Goal: Task Accomplishment & Management: Use online tool/utility

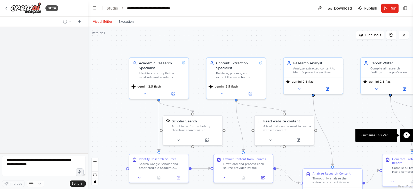
drag, startPoint x: 345, startPoint y: 125, endPoint x: 332, endPoint y: 116, distance: 14.9
click at [332, 116] on div ".deletable-edge-delete-btn { width: 20px; height: 20px; border: 0px solid #ffff…" at bounding box center [251, 108] width 326 height 162
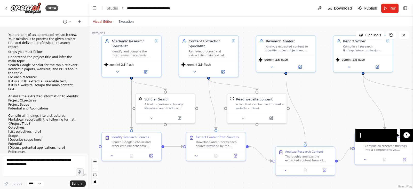
drag, startPoint x: 332, startPoint y: 116, endPoint x: 309, endPoint y: 96, distance: 31.2
click at [309, 96] on div ".deletable-edge-delete-btn { width: 20px; height: 20px; border: 0px solid #ffff…" at bounding box center [251, 108] width 326 height 162
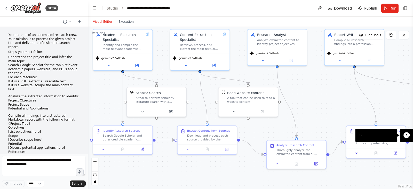
scroll to position [2073, 0]
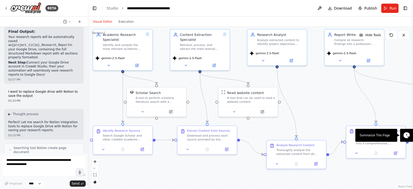
drag, startPoint x: 329, startPoint y: 104, endPoint x: 337, endPoint y: 103, distance: 8.7
click at [337, 103] on div ".deletable-edge-delete-btn { width: 20px; height: 20px; border: 0px solid #ffff…" at bounding box center [251, 108] width 326 height 162
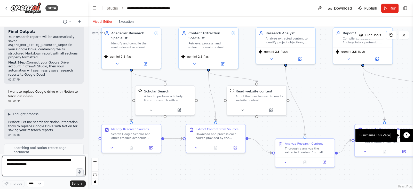
click at [22, 167] on textarea at bounding box center [44, 166] width 84 height 21
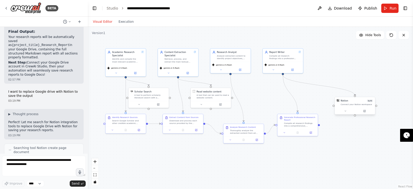
click at [346, 109] on div at bounding box center [355, 111] width 40 height 7
click at [347, 112] on button at bounding box center [345, 111] width 19 height 4
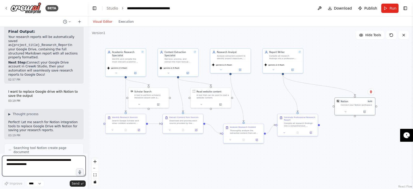
click at [32, 170] on textarea at bounding box center [44, 166] width 84 height 21
click at [24, 171] on textarea "**********" at bounding box center [44, 166] width 84 height 21
click at [14, 164] on textarea "**********" at bounding box center [44, 166] width 84 height 21
click at [32, 165] on textarea "**********" at bounding box center [44, 166] width 84 height 21
click at [7, 161] on textarea "**********" at bounding box center [44, 166] width 84 height 21
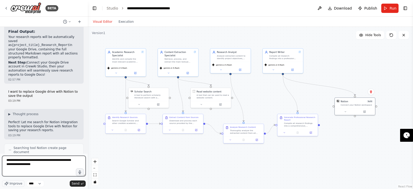
click at [51, 167] on textarea "**********" at bounding box center [44, 166] width 84 height 21
click at [51, 166] on textarea "**********" at bounding box center [44, 166] width 84 height 21
click at [32, 165] on textarea "**********" at bounding box center [44, 166] width 84 height 21
click at [24, 169] on textarea "**********" at bounding box center [44, 166] width 84 height 21
click at [45, 168] on textarea "**********" at bounding box center [44, 166] width 84 height 21
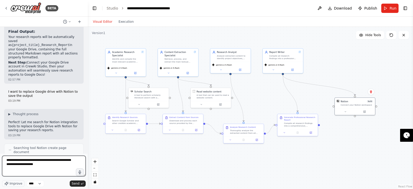
click at [42, 165] on textarea "**********" at bounding box center [44, 166] width 84 height 21
click at [54, 165] on textarea "**********" at bounding box center [44, 166] width 84 height 21
click at [13, 185] on span "Improve" at bounding box center [16, 184] width 13 height 4
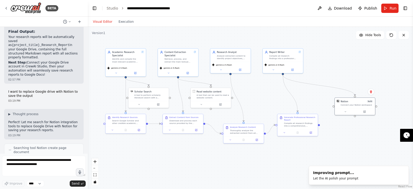
type textarea "**********"
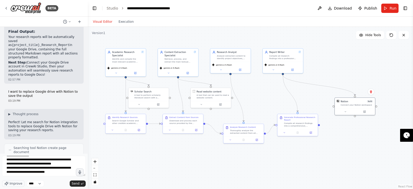
scroll to position [79, 0]
click at [53, 171] on textarea "**********" at bounding box center [44, 166] width 84 height 21
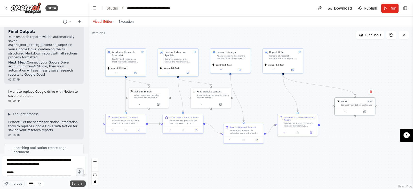
click at [79, 184] on span "Send" at bounding box center [76, 184] width 8 height 4
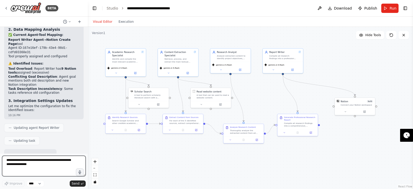
scroll to position [2806, 0]
drag, startPoint x: 87, startPoint y: 115, endPoint x: 84, endPoint y: 93, distance: 22.4
click at [132, 118] on div "BETA You are part of an automated research crew. Your mission is to process the…" at bounding box center [206, 94] width 413 height 189
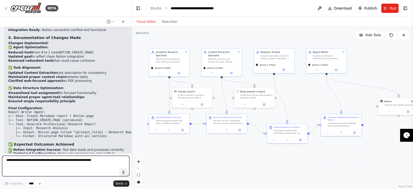
scroll to position [2374, 0]
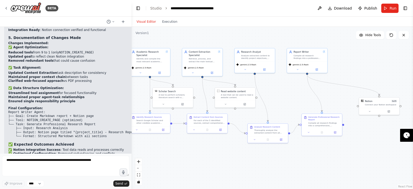
drag, startPoint x: 228, startPoint y: 164, endPoint x: 213, endPoint y: 161, distance: 14.8
click at [213, 161] on div ".deletable-edge-delete-btn { width: 20px; height: 20px; border: 0px solid #ffff…" at bounding box center [273, 108] width 282 height 162
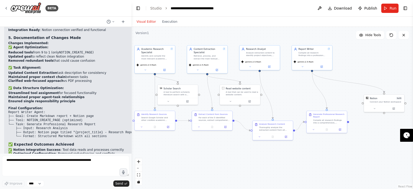
click at [70, 111] on code "Report Writer Agent: ├── Goal: Create Markdown report + Notion page ├── Tool: N…" at bounding box center [73, 125] width 130 height 28
click at [74, 94] on div "✅ Testing Results: Crew Validation : PASSED - No critical issues detected Tool …" at bounding box center [73, 102] width 130 height 183
click at [66, 94] on div "✅ Testing Results: Crew Validation : PASSED - No critical issues detected Tool …" at bounding box center [73, 102] width 130 height 183
click at [79, 94] on div "✅ Testing Results: Crew Validation : PASSED - No critical issues detected Tool …" at bounding box center [73, 102] width 130 height 183
click at [42, 167] on h3 "Next Steps:" at bounding box center [73, 169] width 130 height 5
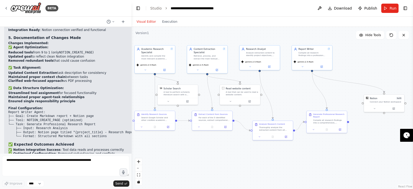
click at [21, 119] on div "✅ Testing Results: Crew Validation : PASSED - No critical issues detected Tool …" at bounding box center [73, 102] width 130 height 183
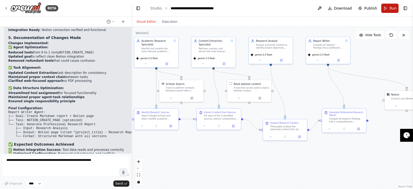
click at [391, 11] on button "Run" at bounding box center [390, 8] width 17 height 9
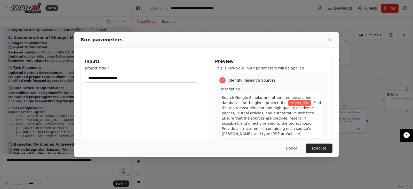
click at [163, 83] on div "Inputs project_title *" at bounding box center [142, 115] width 122 height 122
click at [172, 78] on input "project_title *" at bounding box center [141, 78] width 113 height 10
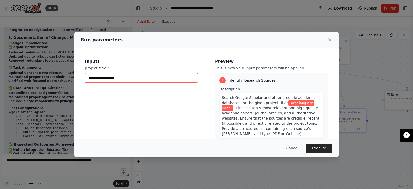
type input "**********"
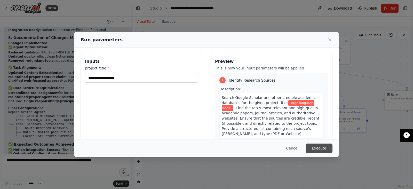
click at [313, 146] on button "Execute" at bounding box center [319, 148] width 27 height 9
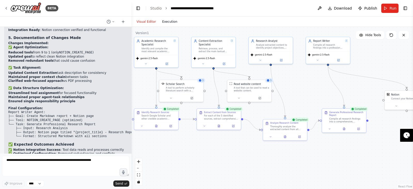
drag, startPoint x: 164, startPoint y: 25, endPoint x: 169, endPoint y: 23, distance: 4.9
click at [169, 23] on div "Visual Editor Execution" at bounding box center [157, 22] width 47 height 10
click at [169, 23] on button "Execution" at bounding box center [169, 22] width 21 height 6
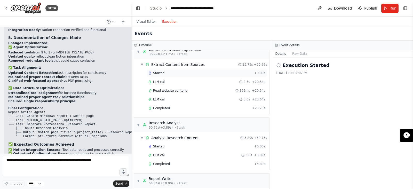
scroll to position [136, 0]
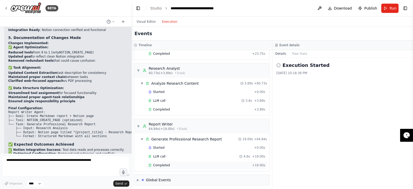
click at [167, 166] on div "Completed + 19.00s" at bounding box center [207, 166] width 121 height 8
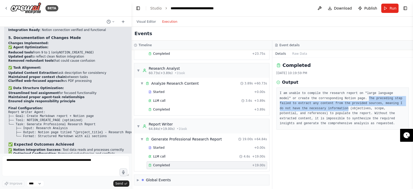
drag, startPoint x: 344, startPoint y: 98, endPoint x: 316, endPoint y: 110, distance: 29.9
click at [316, 110] on pre "I am unable to compile the research report on "large language model" or create …" at bounding box center [343, 108] width 126 height 35
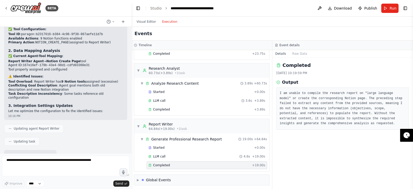
scroll to position [2374, 0]
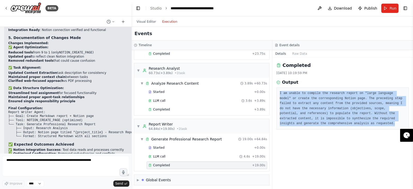
drag, startPoint x: 280, startPoint y: 94, endPoint x: 306, endPoint y: 125, distance: 40.4
click at [306, 125] on pre "I am unable to compile the research report on "large language model" or create …" at bounding box center [343, 108] width 126 height 35
copy pre "I am unable to compile the research report on "large language model" or create …"
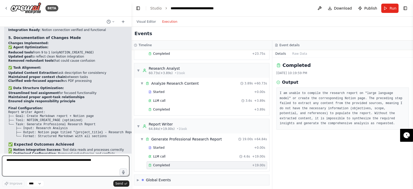
click at [48, 166] on textarea at bounding box center [65, 166] width 127 height 21
paste textarea "**********"
type textarea "**********"
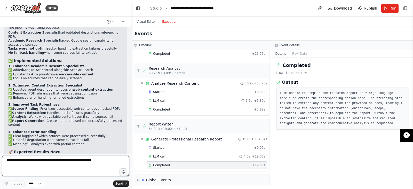
scroll to position [2837, 0]
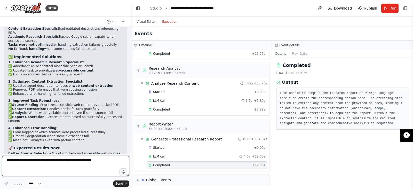
click at [73, 160] on textarea at bounding box center [65, 166] width 127 height 21
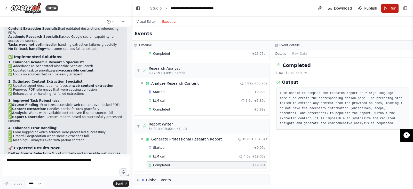
click at [385, 9] on button "Run" at bounding box center [390, 8] width 17 height 9
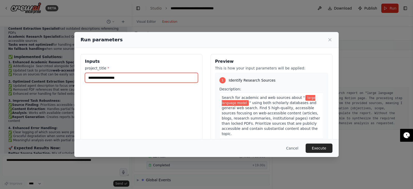
click at [166, 79] on input "**********" at bounding box center [141, 78] width 113 height 10
type input "**********"
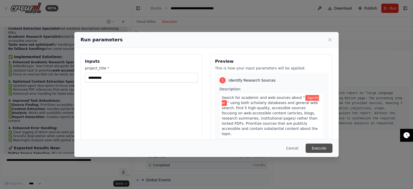
click at [311, 144] on button "Execute" at bounding box center [319, 148] width 27 height 9
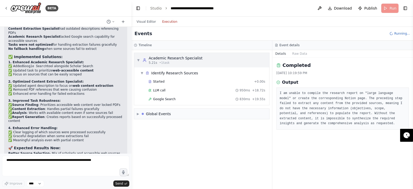
click at [138, 61] on span "▼" at bounding box center [138, 60] width 3 height 4
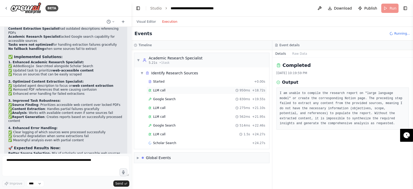
click at [166, 92] on div "LLM call 950ms + 18.72s" at bounding box center [207, 90] width 117 height 4
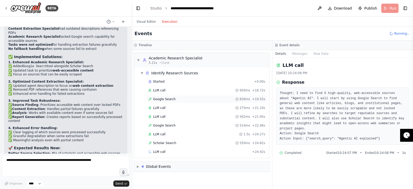
click at [175, 98] on div "Google Search 830ms + 19.55s" at bounding box center [207, 99] width 117 height 4
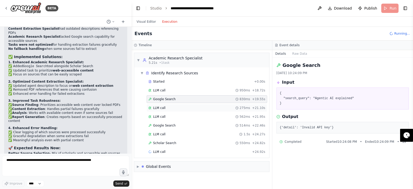
click at [185, 106] on div "LLM call 275ms + 21.10s" at bounding box center [207, 108] width 117 height 4
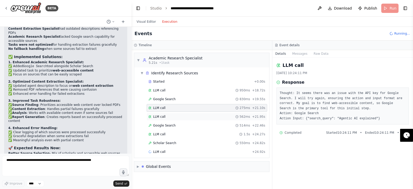
click at [252, 113] on div "LLM call 562ms + 21.95s" at bounding box center [207, 117] width 121 height 8
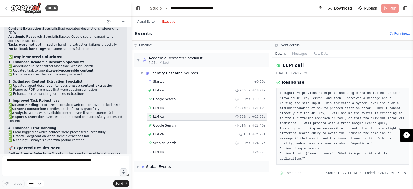
click at [246, 121] on div "Started + 0.00s LLM call 950ms + 18.72s Google Search 830ms + 19.55s LLM call 2…" at bounding box center [204, 117] width 131 height 79
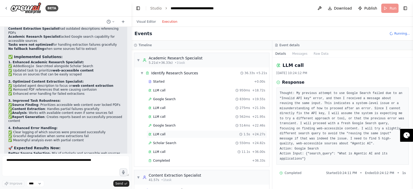
click at [249, 132] on div "1.5s + 24.27s" at bounding box center [253, 134] width 26 height 4
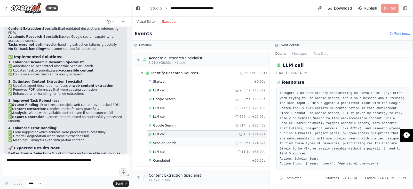
click at [248, 142] on div "550ms + 24.82s" at bounding box center [251, 143] width 30 height 4
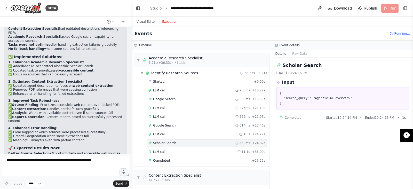
scroll to position [34, 0]
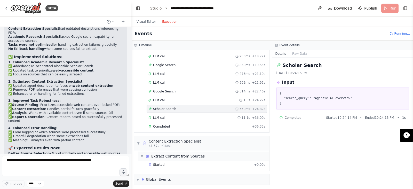
click at [228, 158] on div "▼ Extract Content from Sources" at bounding box center [204, 156] width 131 height 9
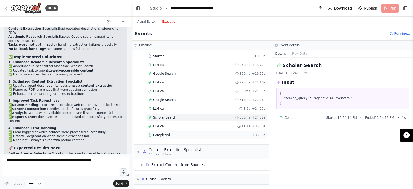
click at [216, 133] on div "Completed" at bounding box center [200, 135] width 102 height 4
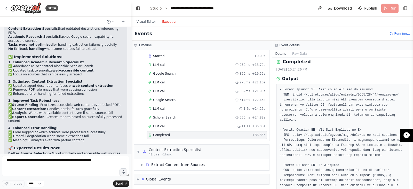
scroll to position [8, 0]
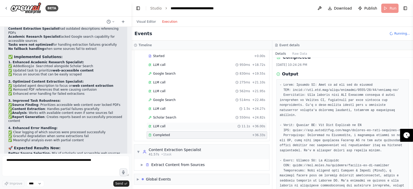
click at [231, 124] on div "LLM call 11.1s + 36.00s" at bounding box center [207, 126] width 117 height 4
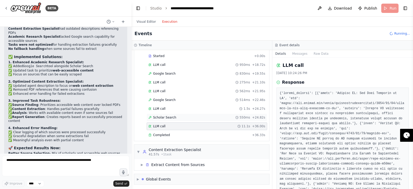
click at [231, 117] on div "Scholar Search 550ms + 24.82s" at bounding box center [207, 118] width 117 height 4
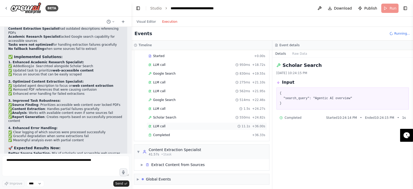
click at [235, 123] on div "LLM call 11.1s + 36.00s" at bounding box center [207, 126] width 121 height 8
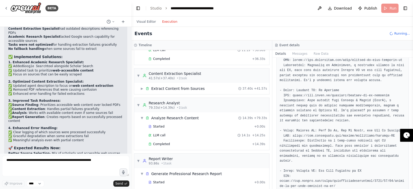
scroll to position [103, 0]
click at [217, 88] on div "▶ Extract Content from Sources 37.40s + 41.57s" at bounding box center [204, 87] width 131 height 9
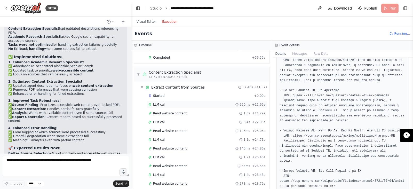
click at [217, 103] on div "LLM call 950ms + 12.66s" at bounding box center [207, 105] width 117 height 4
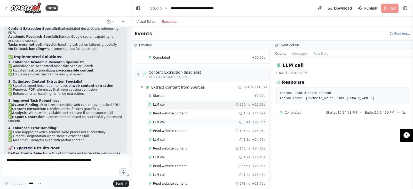
click at [217, 122] on div "LLM call 8.4s + 22.93s" at bounding box center [207, 122] width 117 height 4
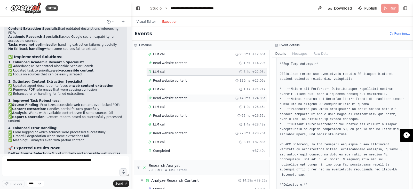
scroll to position [155, 0]
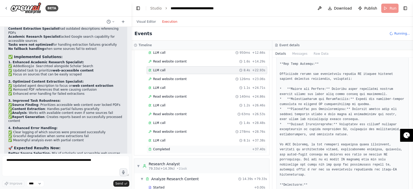
click at [215, 147] on div "Completed" at bounding box center [200, 149] width 102 height 4
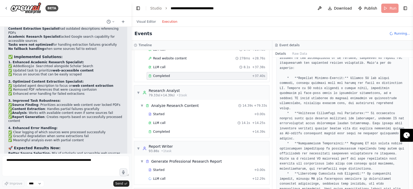
scroll to position [241, 0]
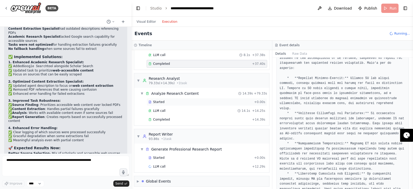
click at [177, 98] on div "Started + 0.00s" at bounding box center [207, 102] width 121 height 8
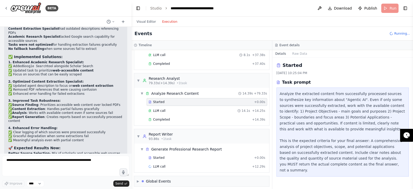
scroll to position [0, 0]
click at [244, 109] on span "14.1s" at bounding box center [246, 111] width 9 height 4
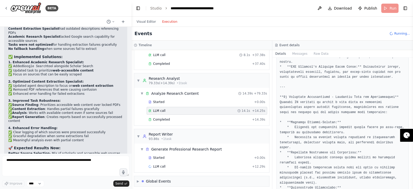
scroll to position [559, 0]
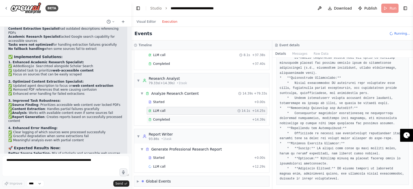
click at [232, 118] on div "Completed" at bounding box center [200, 120] width 102 height 4
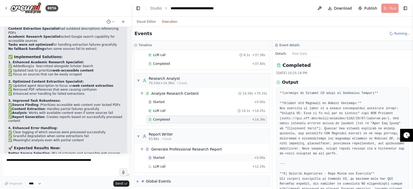
click at [216, 158] on div "Started + 0.00s" at bounding box center [207, 158] width 121 height 8
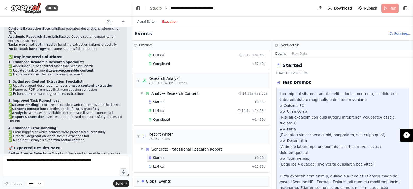
scroll to position [54, 0]
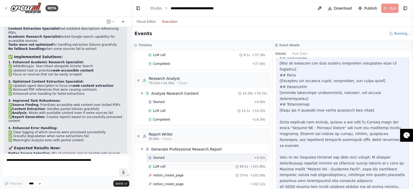
click at [221, 163] on div "LLM call 89.5s + 101.80s" at bounding box center [207, 167] width 121 height 8
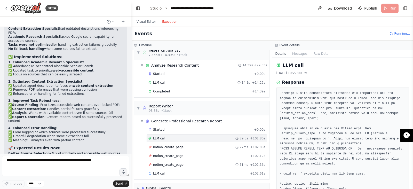
scroll to position [275, 0]
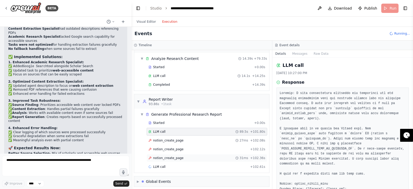
click at [243, 156] on span "31ms" at bounding box center [244, 158] width 9 height 4
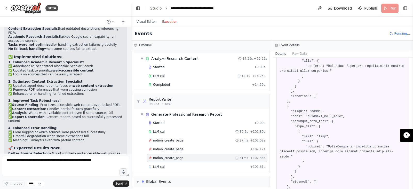
scroll to position [1041, 0]
click at [240, 165] on div "LLM call + 102.61s" at bounding box center [207, 167] width 117 height 4
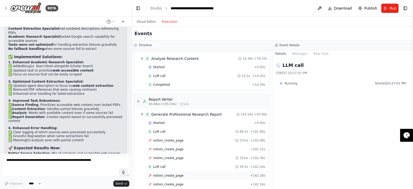
scroll to position [319, 0]
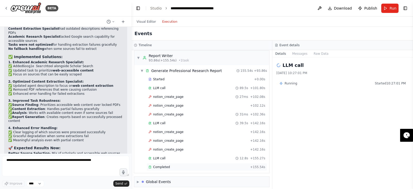
click at [187, 165] on div "Completed" at bounding box center [199, 167] width 100 height 4
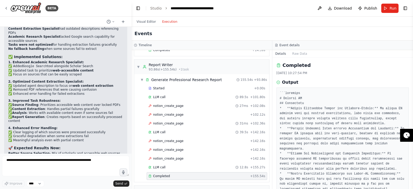
scroll to position [306, 0]
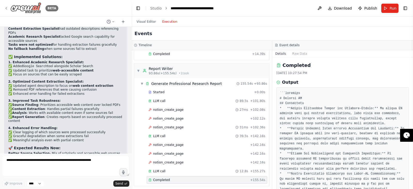
click at [9, 10] on div "BETA" at bounding box center [31, 8] width 54 height 12
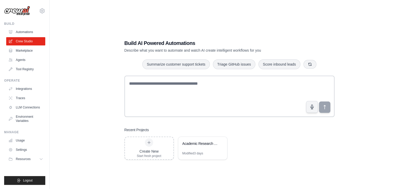
click at [28, 144] on link "Usage" at bounding box center [25, 140] width 39 height 8
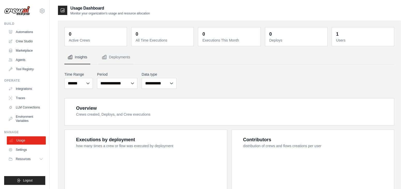
click at [23, 141] on link "Usage" at bounding box center [26, 140] width 39 height 8
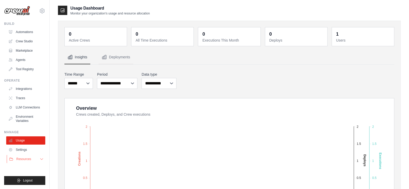
click at [26, 159] on span "Resources" at bounding box center [23, 159] width 15 height 4
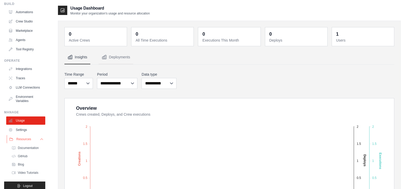
scroll to position [29, 0]
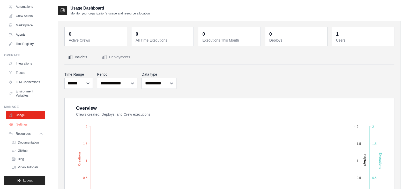
click at [25, 126] on link "Settings" at bounding box center [26, 124] width 39 height 8
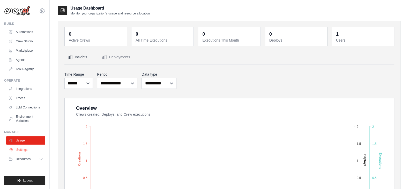
scroll to position [0, 0]
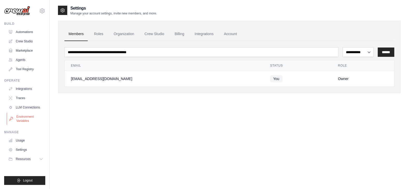
click at [23, 122] on link "Environment Variables" at bounding box center [26, 119] width 39 height 12
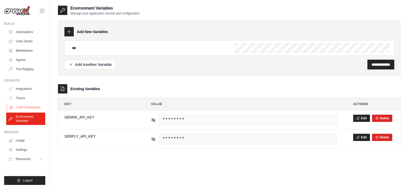
click at [26, 105] on link "LLM Connections" at bounding box center [26, 107] width 39 height 8
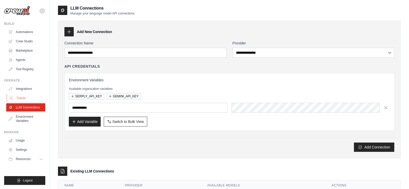
click at [18, 96] on link "Traces" at bounding box center [26, 98] width 39 height 8
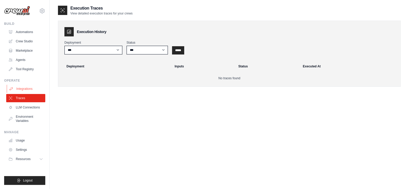
click at [19, 90] on link "Integrations" at bounding box center [26, 89] width 39 height 8
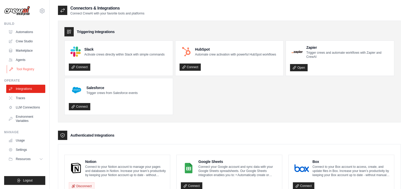
click at [25, 68] on link "Tool Registry" at bounding box center [26, 69] width 39 height 8
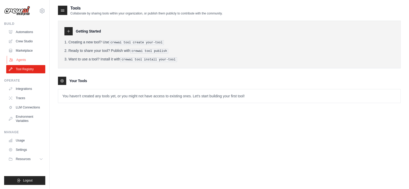
click at [23, 61] on link "Agents" at bounding box center [26, 60] width 39 height 8
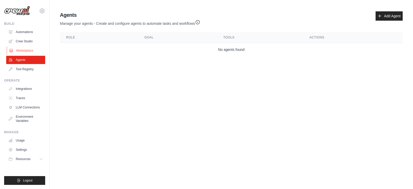
click at [21, 52] on link "Marketplace" at bounding box center [26, 51] width 39 height 8
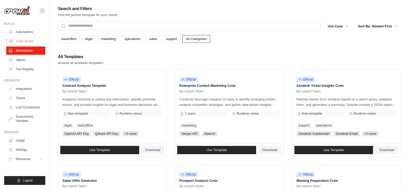
drag, startPoint x: 21, startPoint y: 52, endPoint x: 22, endPoint y: 37, distance: 14.5
click at [22, 37] on link "Crew Studio" at bounding box center [26, 41] width 39 height 8
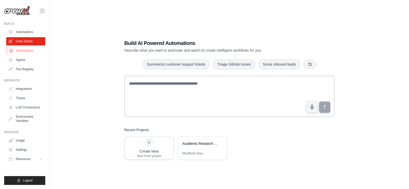
click at [28, 50] on link "Marketplace" at bounding box center [26, 51] width 39 height 8
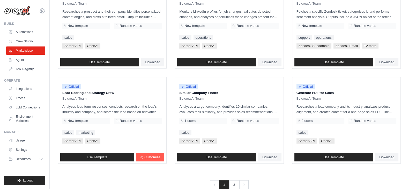
scroll to position [289, 0]
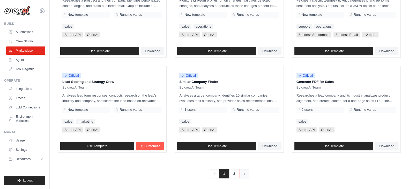
click at [248, 170] on link "Next" at bounding box center [244, 173] width 10 height 9
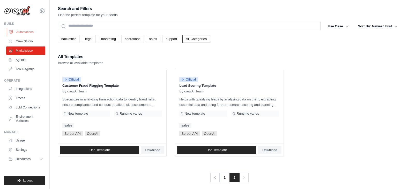
click at [33, 31] on link "Automations" at bounding box center [26, 32] width 39 height 8
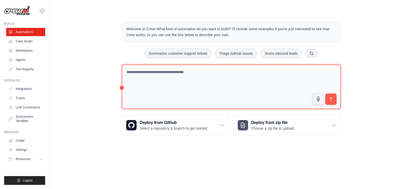
click at [169, 87] on textarea at bounding box center [231, 87] width 219 height 45
